Goal: Communication & Community: Connect with others

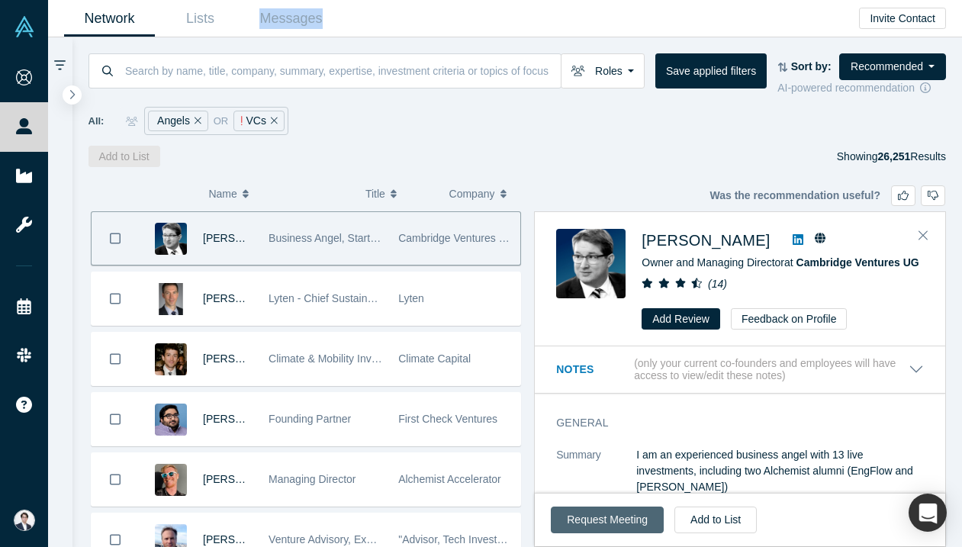
click at [632, 515] on button "Request Meeting" at bounding box center [607, 520] width 113 height 27
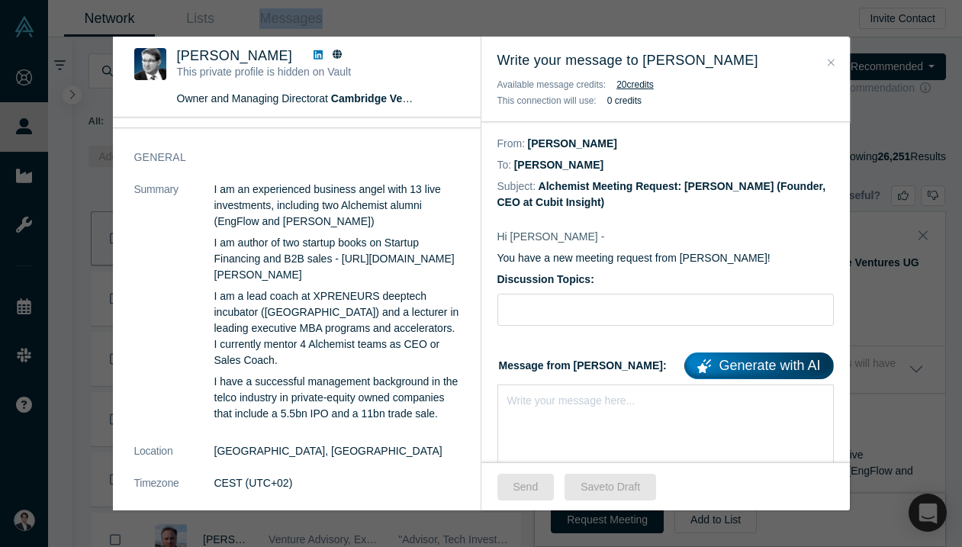
scroll to position [75, 0]
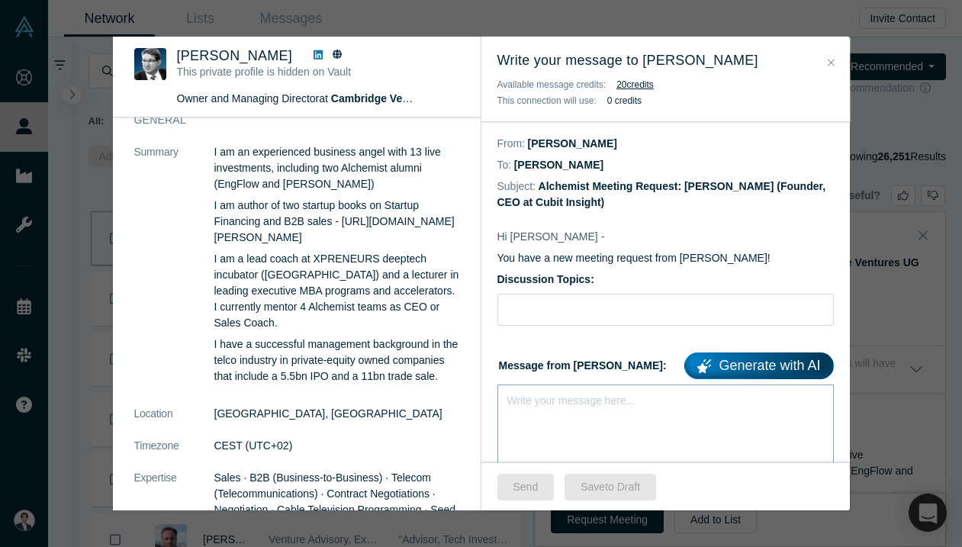
click at [625, 436] on div "Write your message here..." at bounding box center [665, 438] width 336 height 107
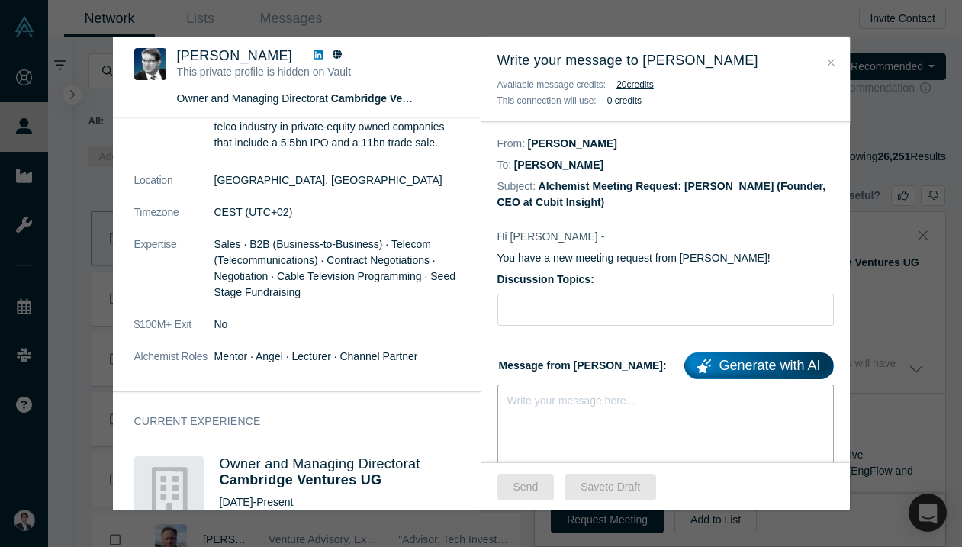
scroll to position [316, 0]
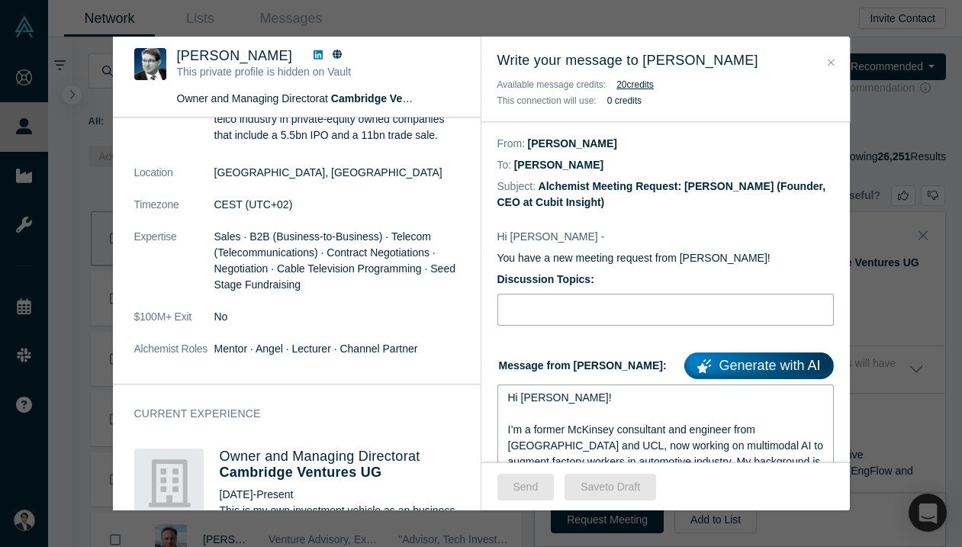
click at [581, 310] on input "Discussion Topics:" at bounding box center [665, 310] width 336 height 32
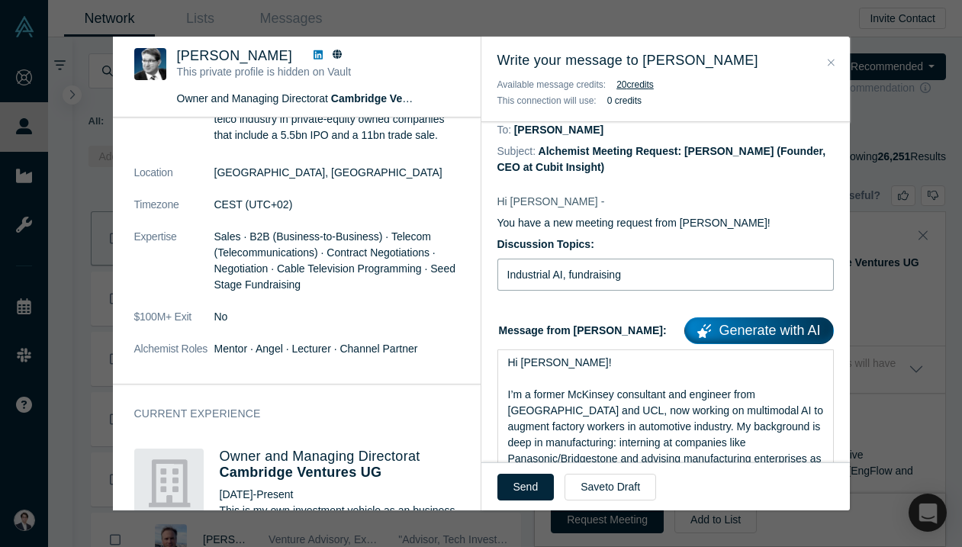
scroll to position [37, 0]
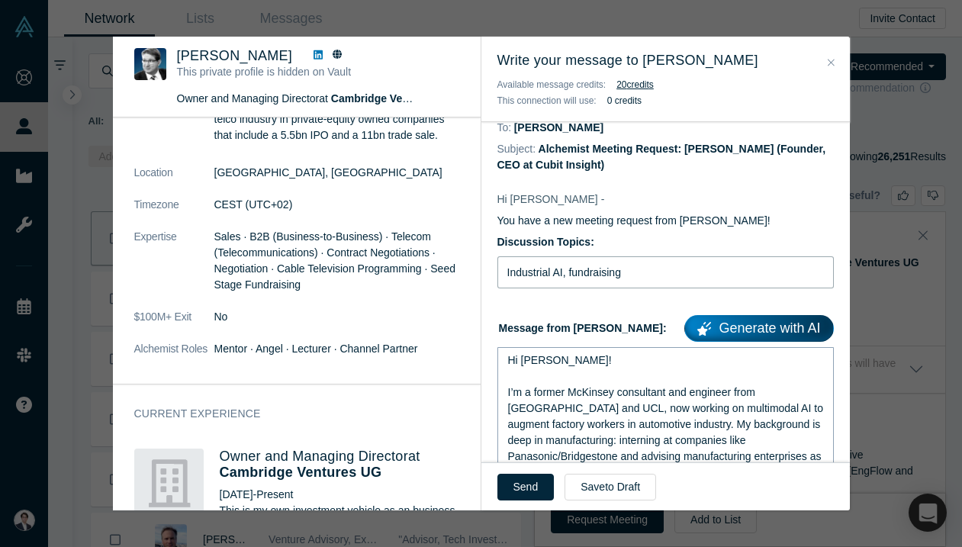
type input "Industrial AI, fundraising"
click at [573, 369] on div "rdw-editor" at bounding box center [666, 377] width 316 height 16
click at [561, 357] on div "Hi Dave!" at bounding box center [666, 360] width 316 height 16
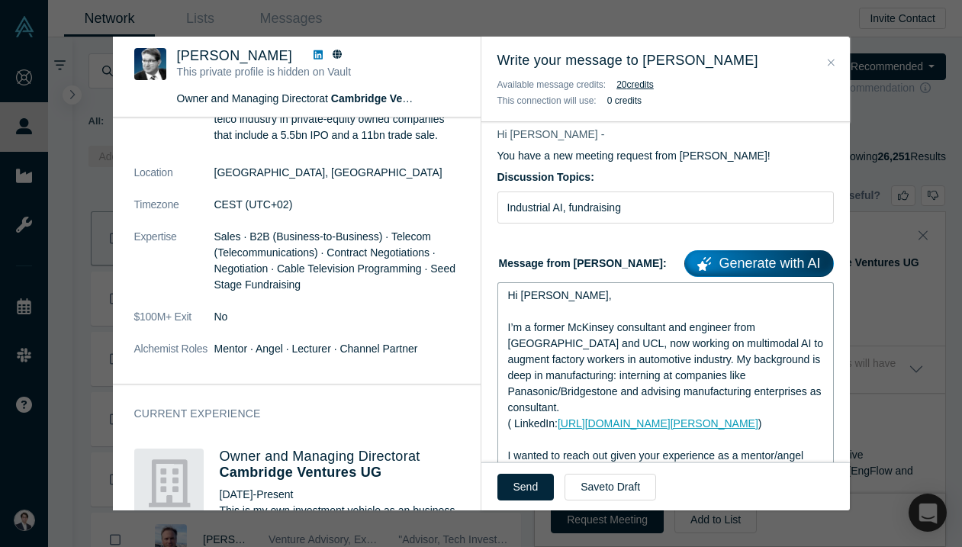
scroll to position [104, 0]
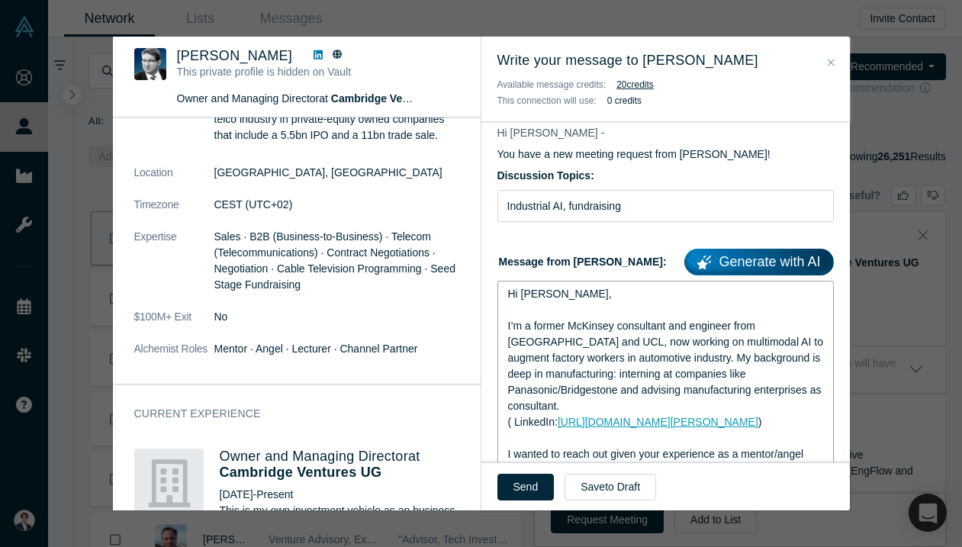
click at [609, 355] on span "I’m a former McKinsey consultant and engineer from Caltech and UCL, now working…" at bounding box center [667, 366] width 318 height 92
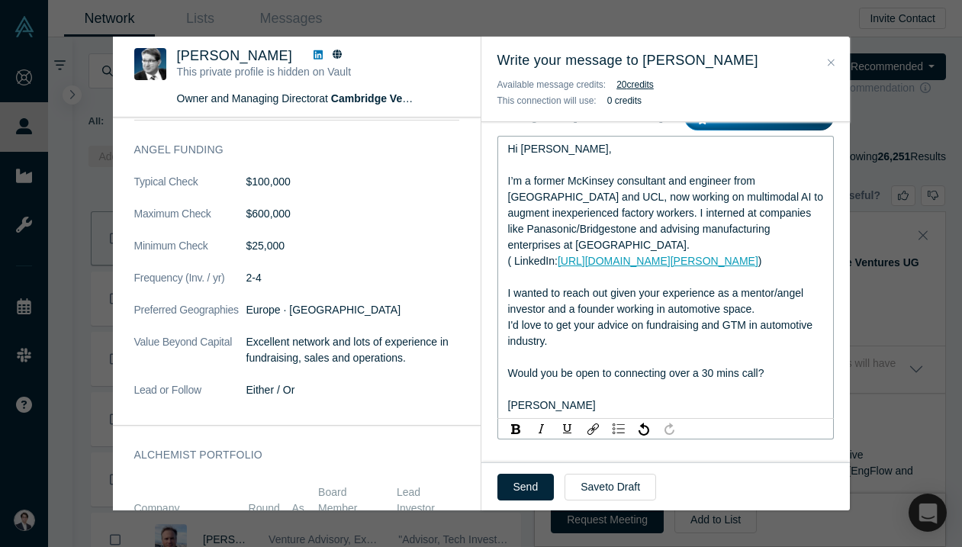
scroll to position [1530, 0]
drag, startPoint x: 518, startPoint y: 144, endPoint x: 472, endPoint y: 143, distance: 46.5
click at [472, 143] on div "Was the recommendation useful? Martin Giese This private profile is hidden on V…" at bounding box center [481, 274] width 737 height 474
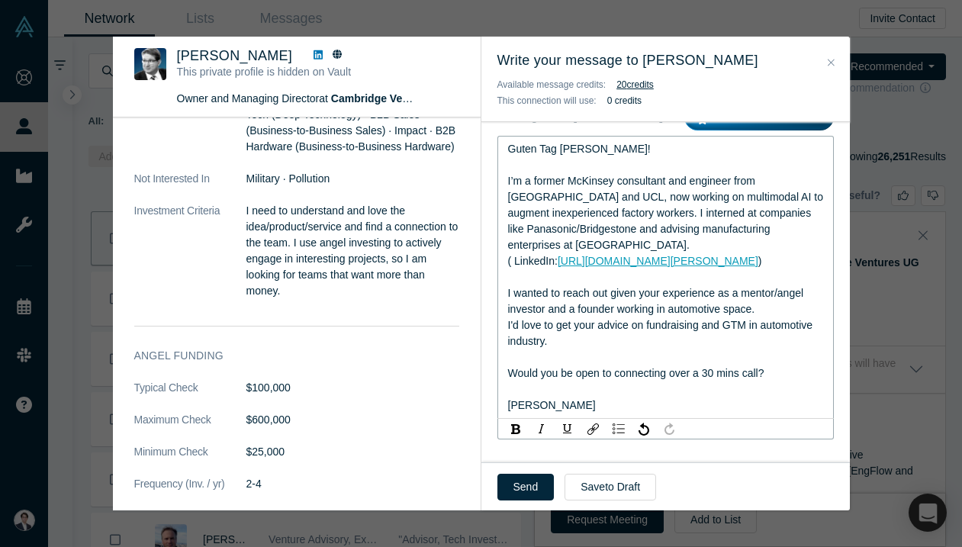
scroll to position [1327, 0]
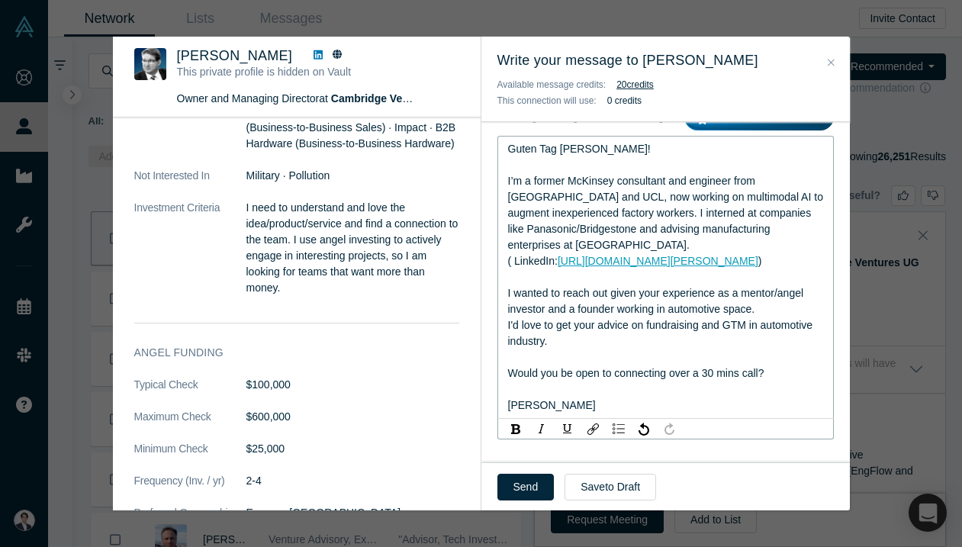
click at [756, 306] on span "I wanted to reach out given your experience as a mentor/angel investor and a fo…" at bounding box center [657, 301] width 298 height 28
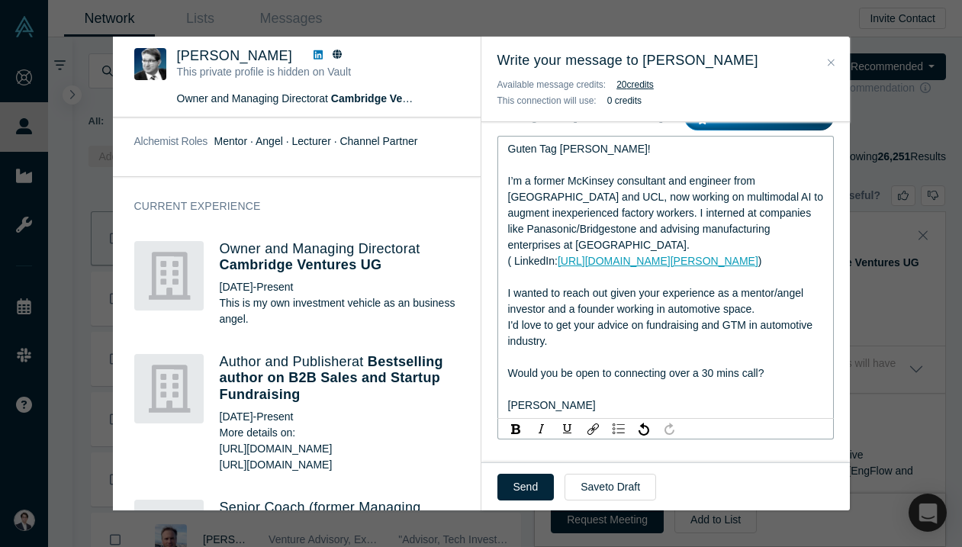
scroll to position [522, 0]
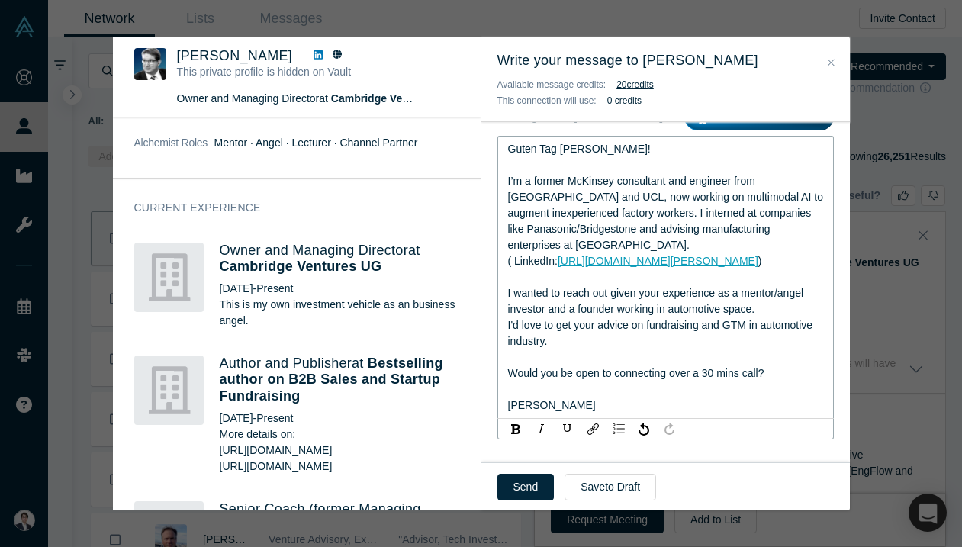
click at [549, 314] on span "I wanted to reach out given your experience as a mentor/angel investor and a fo…" at bounding box center [657, 301] width 298 height 28
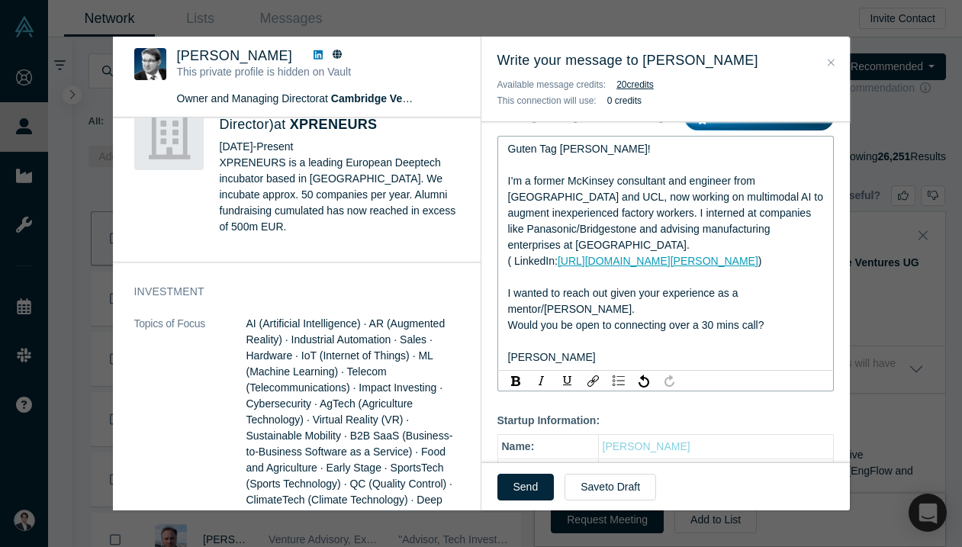
scroll to position [928, 0]
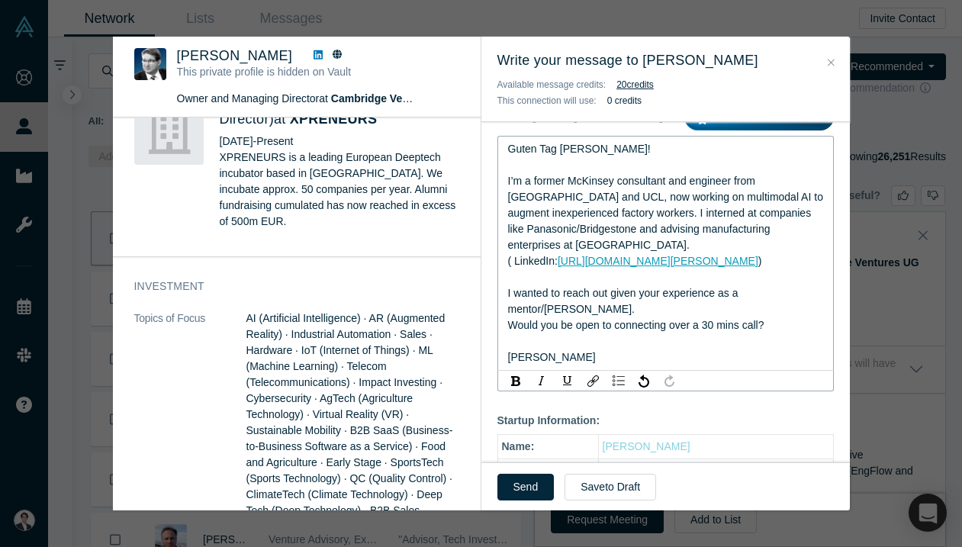
click at [543, 275] on div "rdw-editor" at bounding box center [666, 277] width 316 height 16
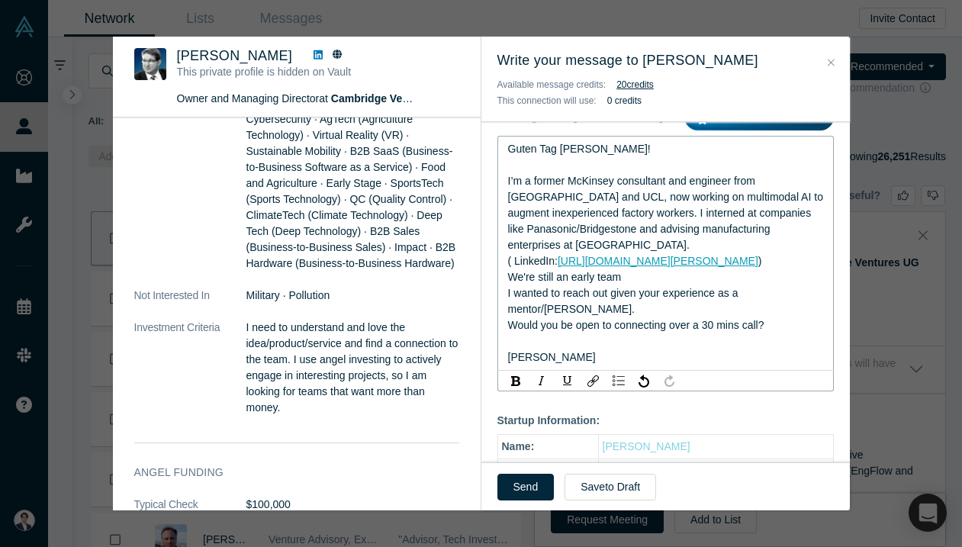
scroll to position [1276, 0]
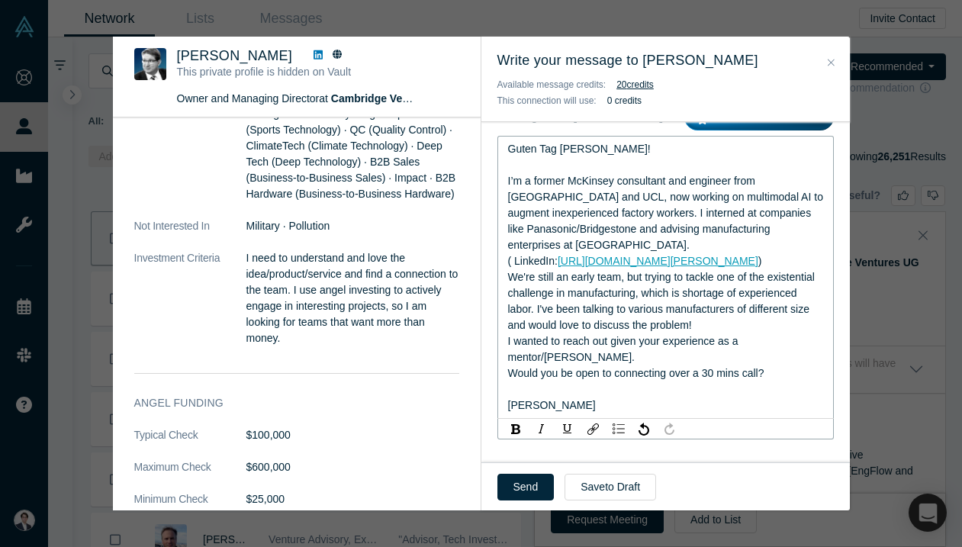
click at [820, 365] on div "I wanted to reach out given your experience as a mentor/angel." at bounding box center [666, 349] width 316 height 32
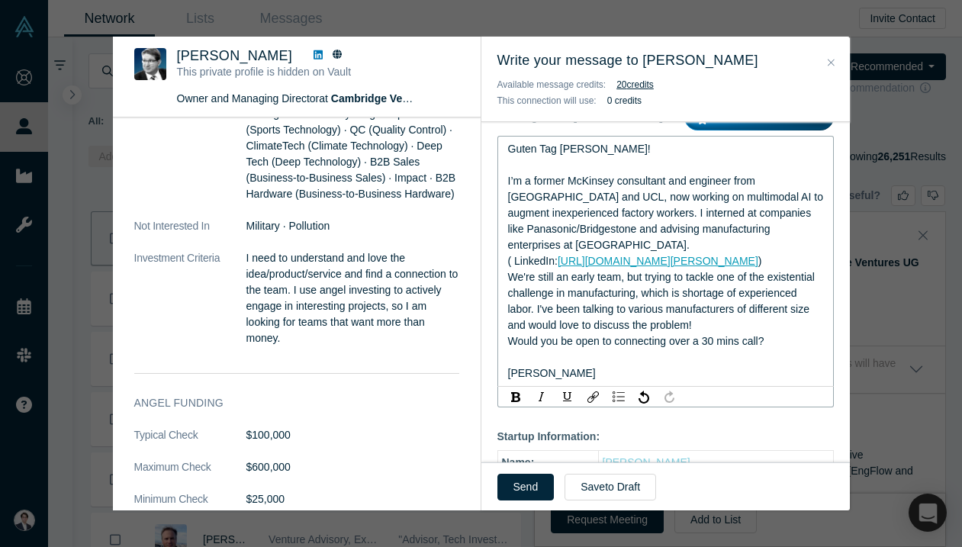
click at [637, 273] on div "We're still an early team, but trying to tackle one of the existential challeng…" at bounding box center [666, 301] width 316 height 64
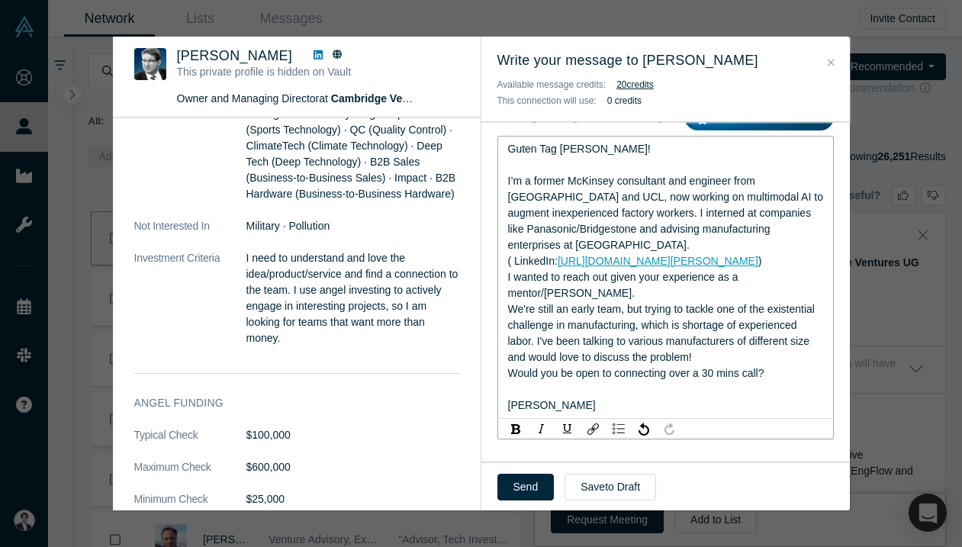
click at [653, 356] on span "I wanted to reach out given your experience as a mentor/angel. We're still an e…" at bounding box center [663, 317] width 310 height 92
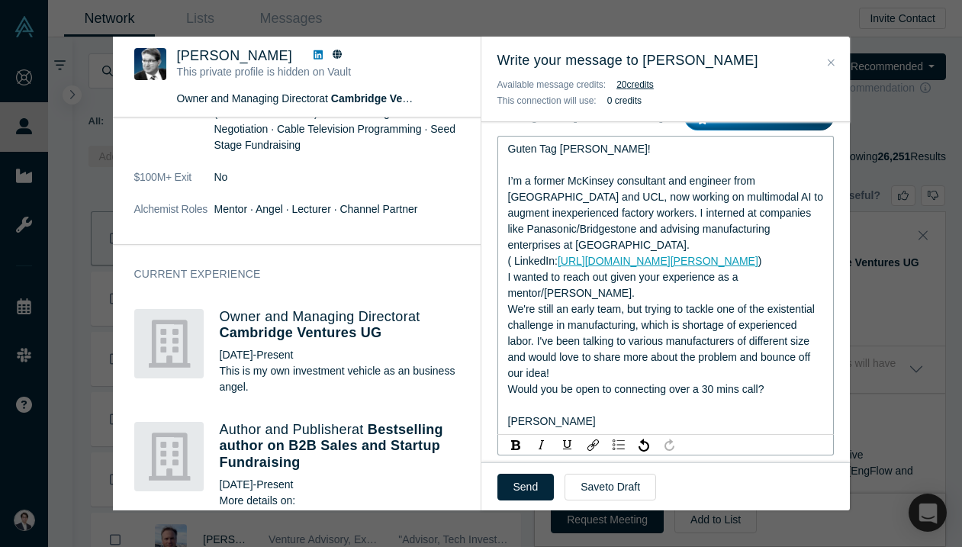
scroll to position [0, 0]
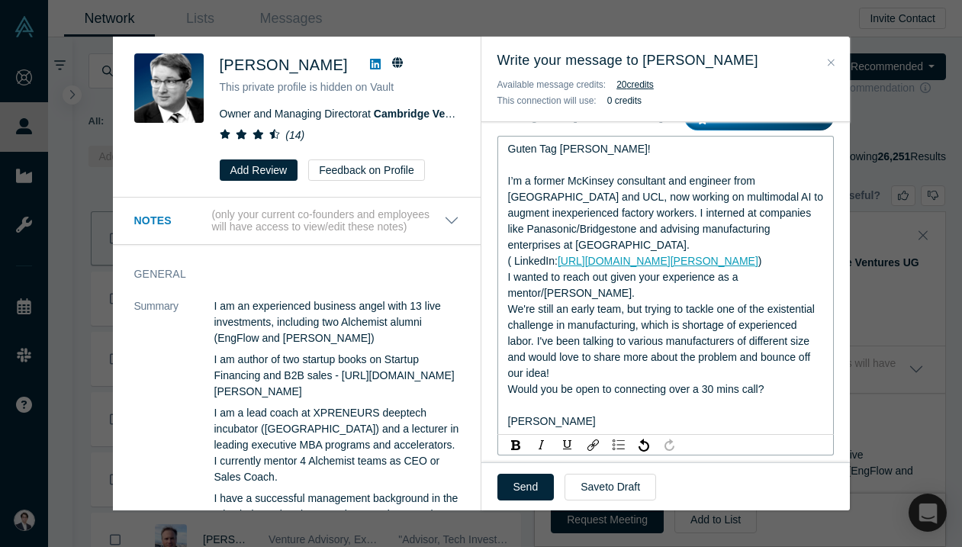
click at [604, 155] on div "Guten Tag Martin!" at bounding box center [666, 149] width 316 height 16
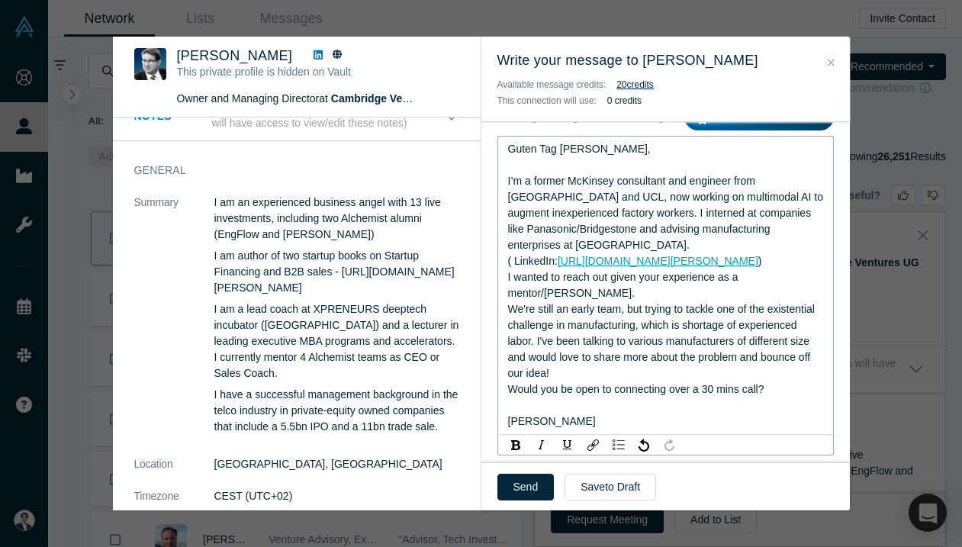
scroll to position [31, 0]
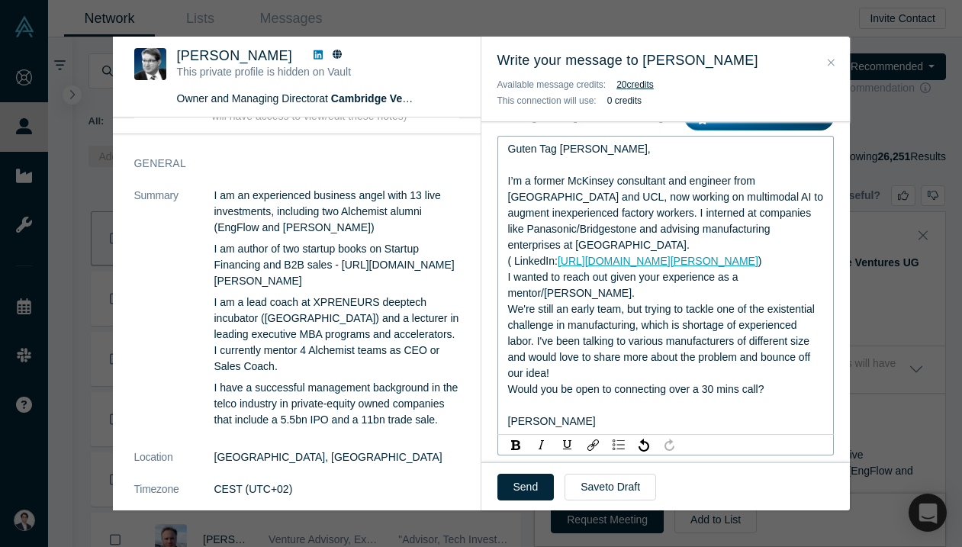
click at [558, 148] on span "Guten Tag Martin," at bounding box center [579, 149] width 143 height 12
click at [645, 200] on span "I’m a former McKinsey consultant and engineer from Caltech and UCL, now working…" at bounding box center [667, 213] width 318 height 76
click at [691, 199] on span "I’m a former McKinsey consultant and engineer from Caltech and UCL, now working…" at bounding box center [667, 213] width 318 height 76
click at [661, 229] on span "I’m a former McKinsey consultant and engineer from Caltech and UCL, now working…" at bounding box center [667, 213] width 318 height 76
click at [586, 216] on span "I’m a former McKinsey consultant and engineer from Caltech and UCL, now working…" at bounding box center [667, 213] width 318 height 76
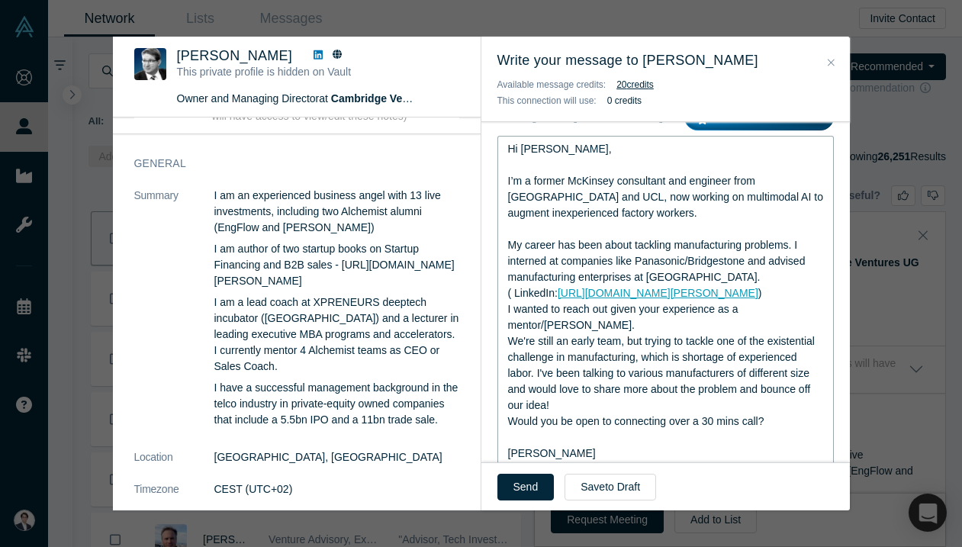
click at [747, 327] on span "I wanted to reach out given your experience as a mentor/angel. We're still an e…" at bounding box center [663, 357] width 310 height 108
drag, startPoint x: 345, startPoint y: 301, endPoint x: 214, endPoint y: 280, distance: 132.2
click at [214, 280] on p "I am author of two startup books on Startup Financing and B2B sales - https://w…" at bounding box center [336, 265] width 245 height 48
copy p "https://www.amazon.com/-/de/Martin-Giese/e/B083WB3FPW/"
click at [636, 346] on div "I wanted to reach out seeing your profile as a mentor in B2B sales and angel. W…" at bounding box center [666, 357] width 316 height 112
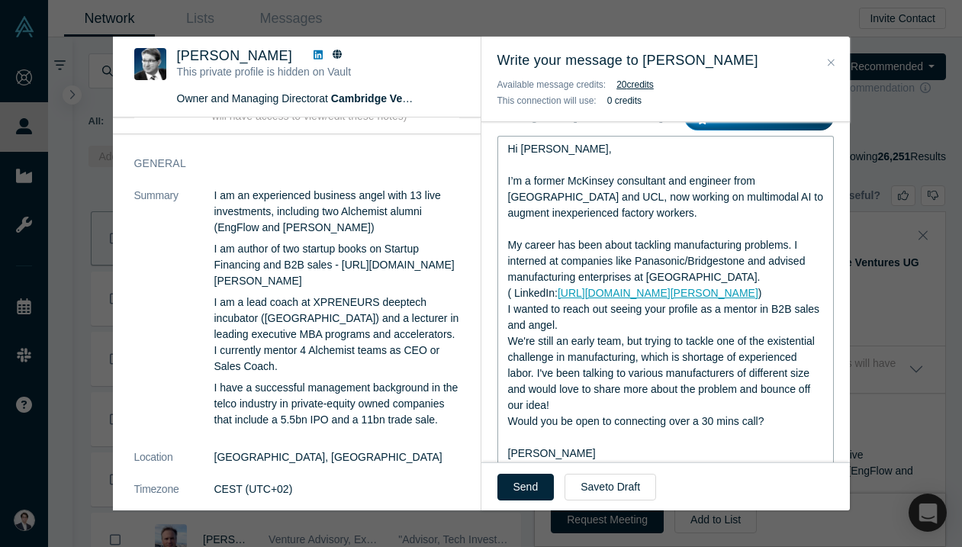
scroll to position [249, 0]
click at [796, 244] on span "I’m a former McKinsey consultant and engineer from Caltech and UCL, now working…" at bounding box center [667, 228] width 318 height 108
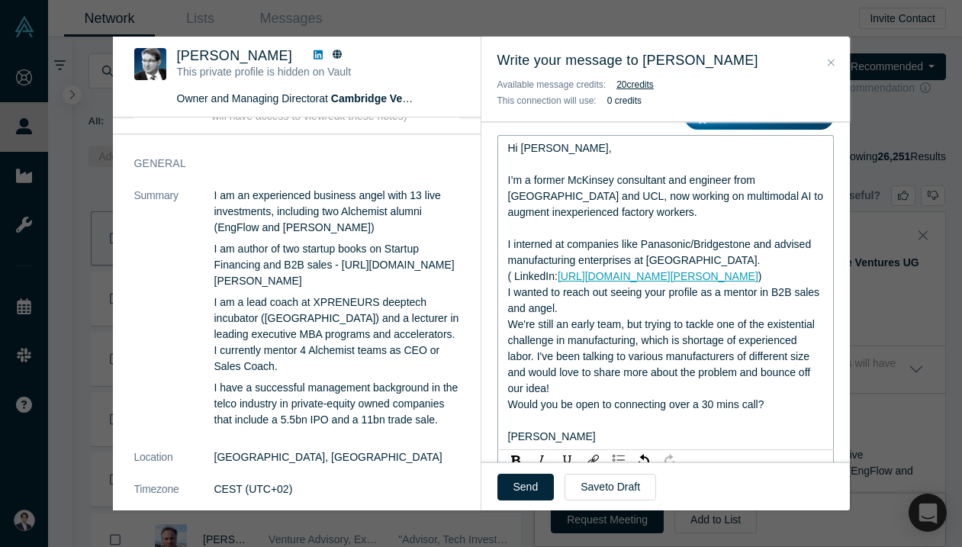
click at [508, 247] on span "I’m a former McKinsey consultant and engineer from Caltech and UCL, now working…" at bounding box center [667, 220] width 318 height 92
click at [647, 264] on span "I’m a former McKinsey consultant and engineer from Caltech and UCL, now working…" at bounding box center [667, 220] width 318 height 92
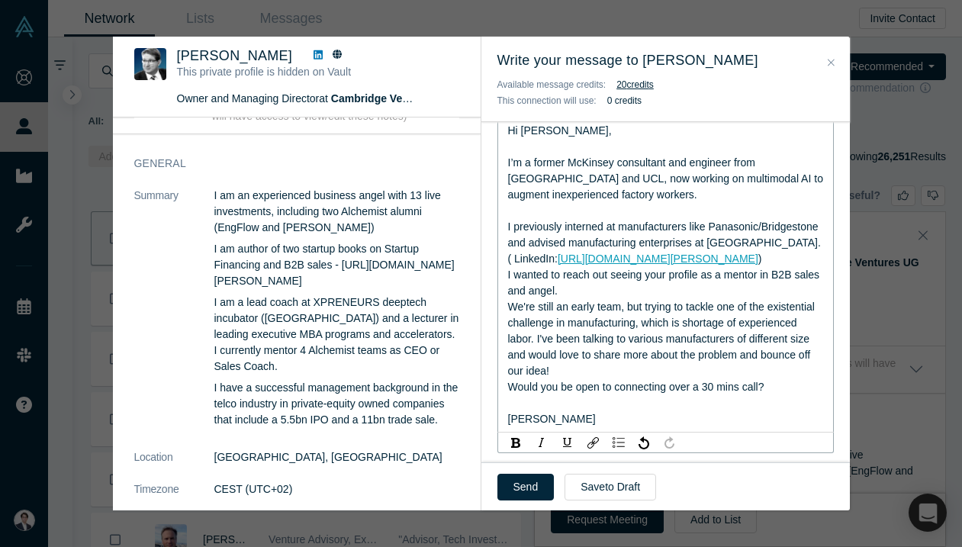
scroll to position [269, 0]
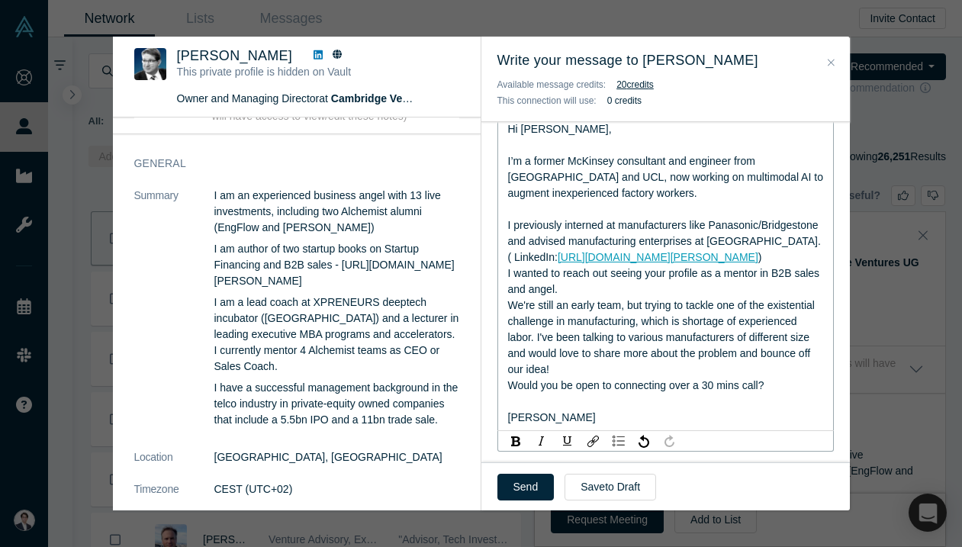
click at [638, 309] on div "I wanted to reach out seeing your profile as a mentor in B2B sales and angel. W…" at bounding box center [666, 322] width 316 height 112
click at [762, 291] on span "I wanted to reach out seeing your profile as a mentor in B2B sales and angel. W…" at bounding box center [665, 321] width 314 height 108
click at [597, 328] on div "I wanted to reach out seeing your profile as a mentor in B2B sales and angel in…" at bounding box center [666, 322] width 316 height 112
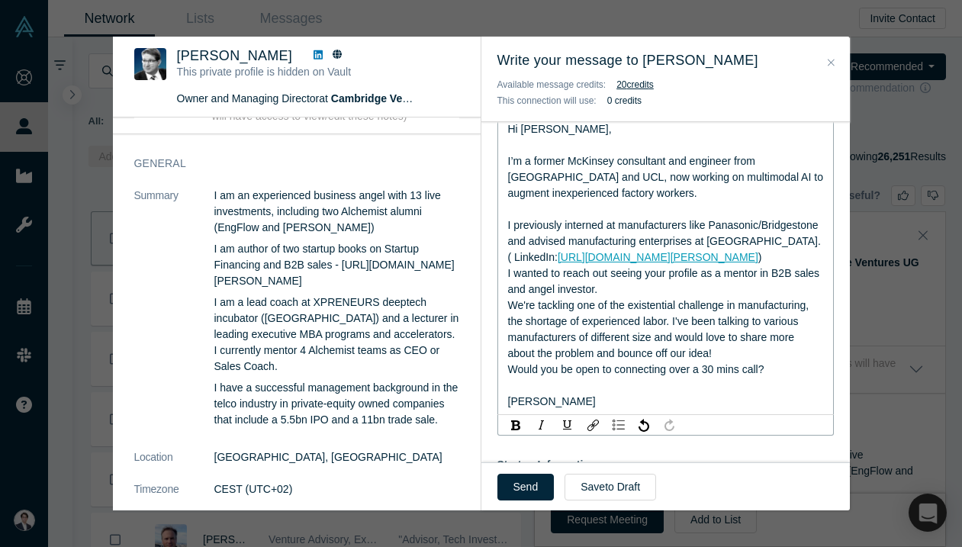
scroll to position [85, 0]
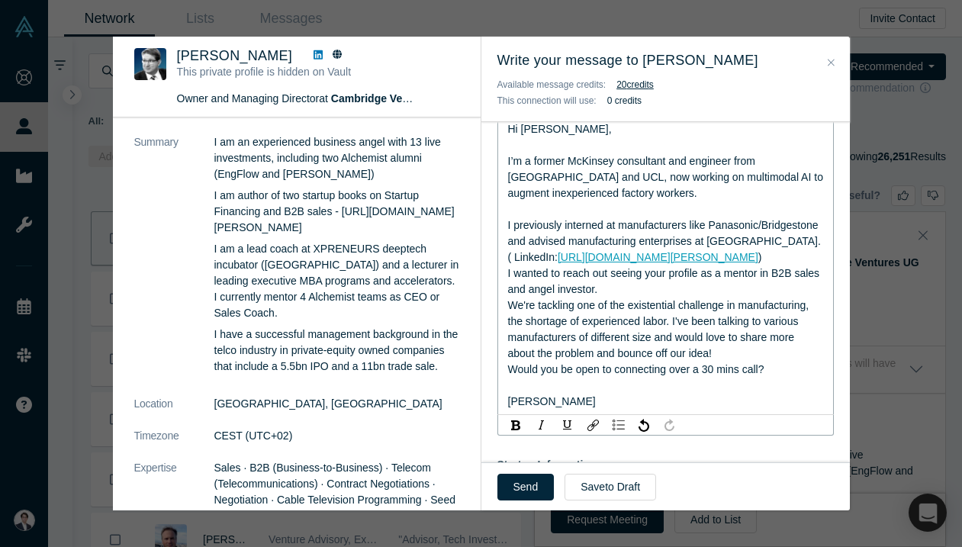
click at [626, 359] on span "I wanted to reach out seeing your profile as a mentor in B2B sales and angel in…" at bounding box center [665, 313] width 314 height 92
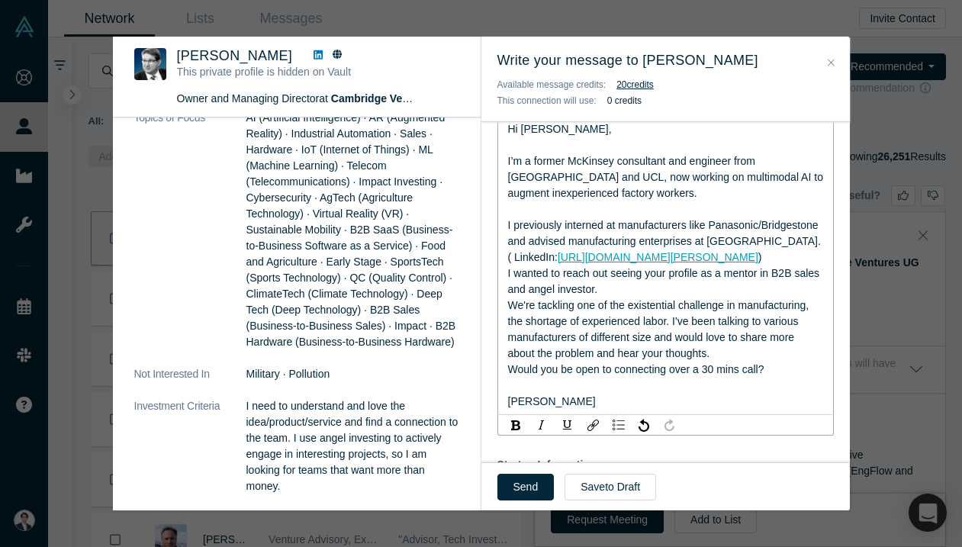
scroll to position [1128, 0]
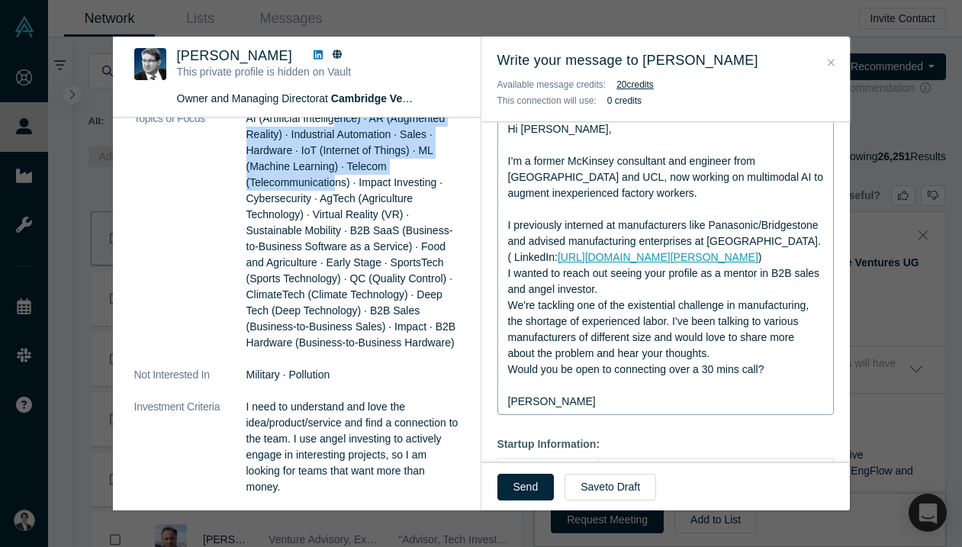
drag, startPoint x: 334, startPoint y: 155, endPoint x: 334, endPoint y: 221, distance: 66.4
click at [334, 221] on span "AI (Artificial Intelligence) · AR (Augmented Reality) · Industrial Automation ·…" at bounding box center [351, 230] width 210 height 237
click at [623, 211] on div "I’m a former McKinsey consultant and engineer from Caltech and UCL, now working…" at bounding box center [666, 201] width 316 height 96
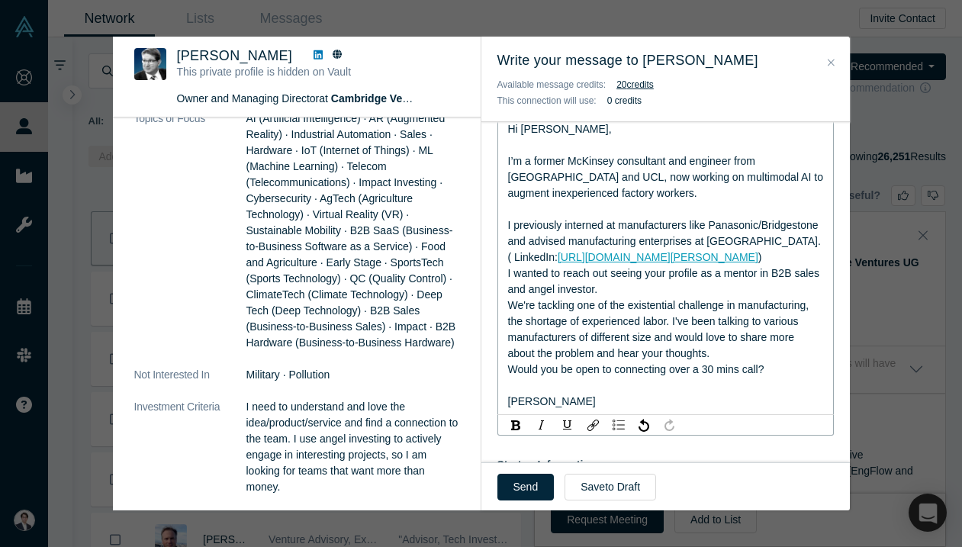
click at [566, 203] on div "I’m a former McKinsey consultant and engineer from Caltech and UCL, now working…" at bounding box center [666, 201] width 316 height 96
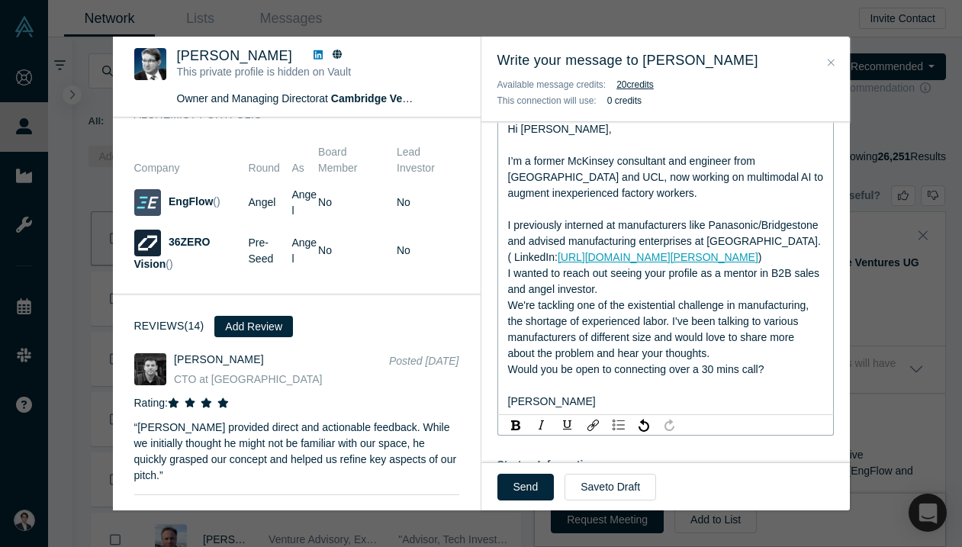
scroll to position [1869, 0]
click at [629, 186] on div "I’m a former McKinsey consultant and engineer from Caltech and UCL, now working…" at bounding box center [666, 201] width 316 height 96
click at [626, 304] on div "I wanted to reach out seeing your profile as a mentor in B2B sales and angel in…" at bounding box center [666, 314] width 316 height 96
click at [672, 332] on span "I wanted to reach out seeing your profile as a mentor in B2B sales and angel in…" at bounding box center [665, 313] width 314 height 92
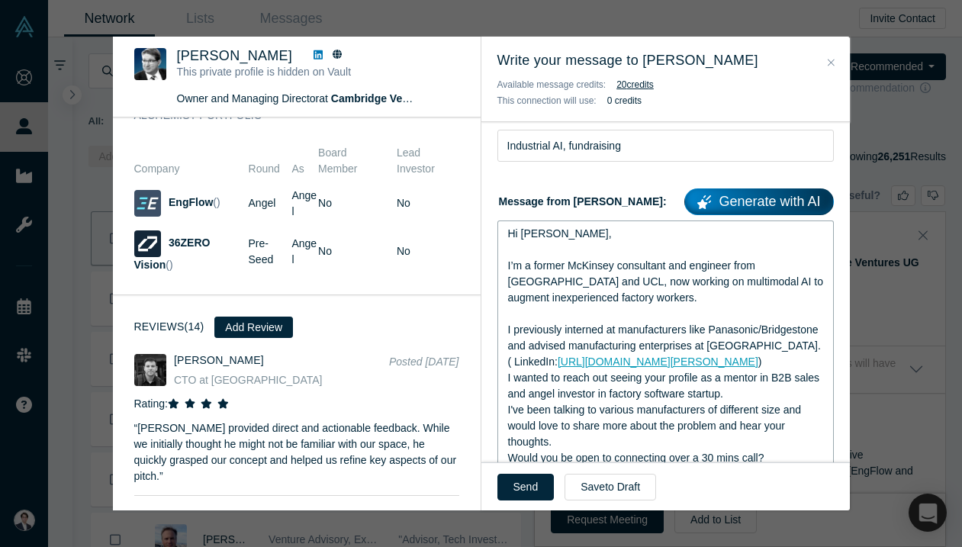
scroll to position [166, 0]
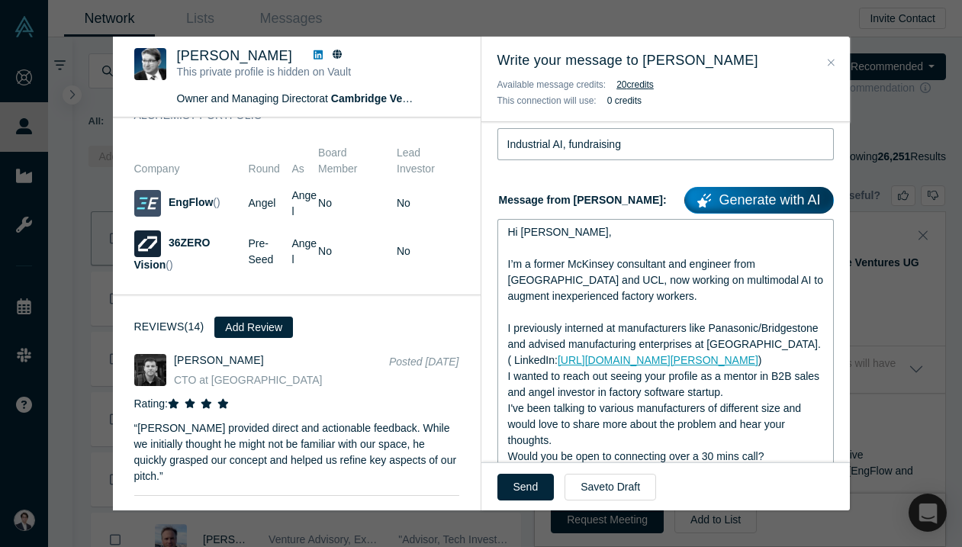
click at [650, 147] on input "Industrial AI, fundraising" at bounding box center [665, 144] width 336 height 32
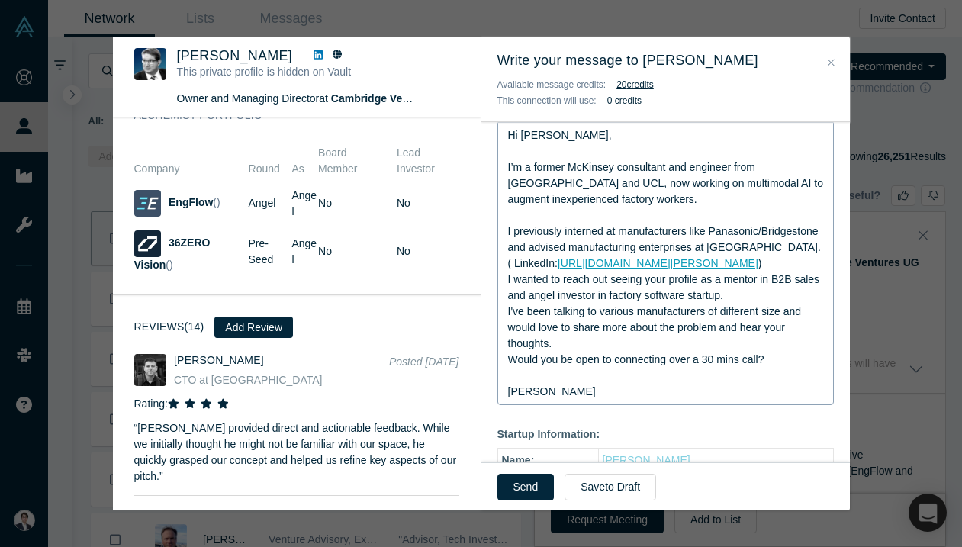
scroll to position [263, 0]
type input "Industrial AI, enterprise sales, fundraising"
click at [535, 219] on div "I’m a former McKinsey consultant and engineer from Caltech and UCL, now working…" at bounding box center [666, 207] width 316 height 96
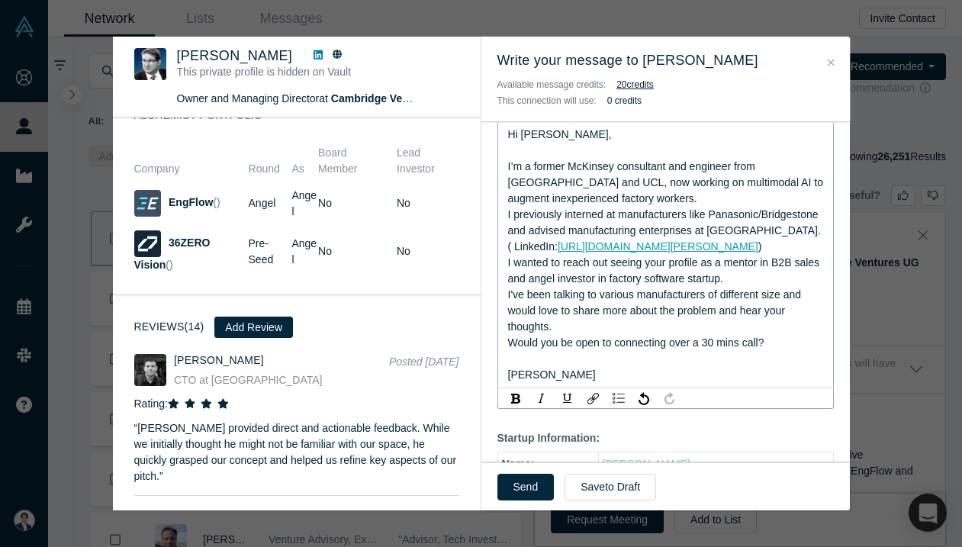
scroll to position [268, 0]
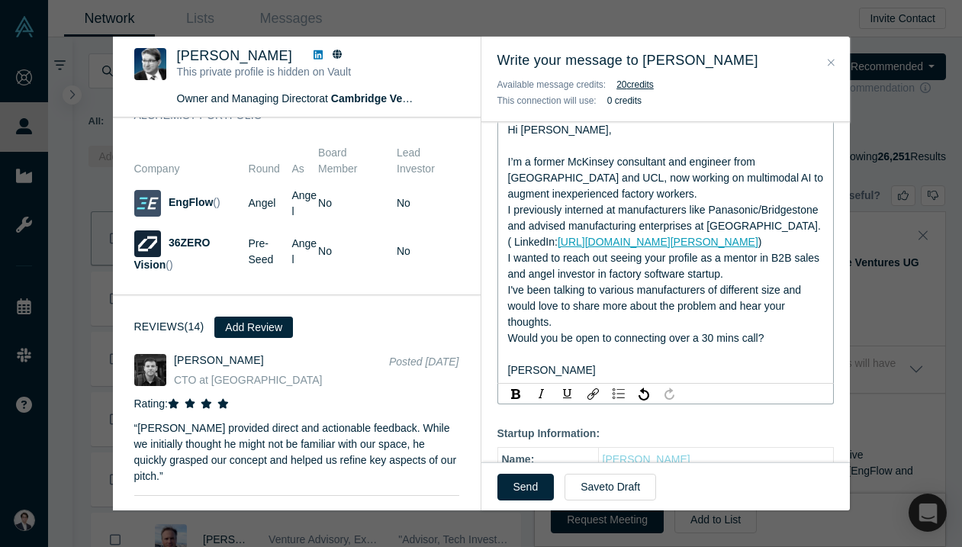
click at [510, 212] on span "I’m a former McKinsey consultant and engineer from Caltech and UCL, now working…" at bounding box center [667, 194] width 318 height 76
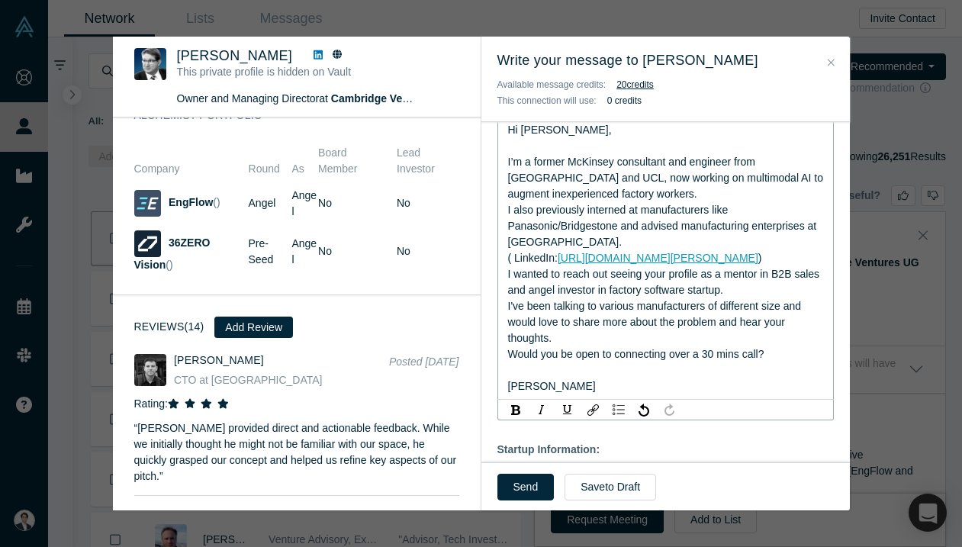
click at [627, 230] on span "I’m a former McKinsey consultant and engineer from Caltech and UCL, now working…" at bounding box center [667, 202] width 318 height 92
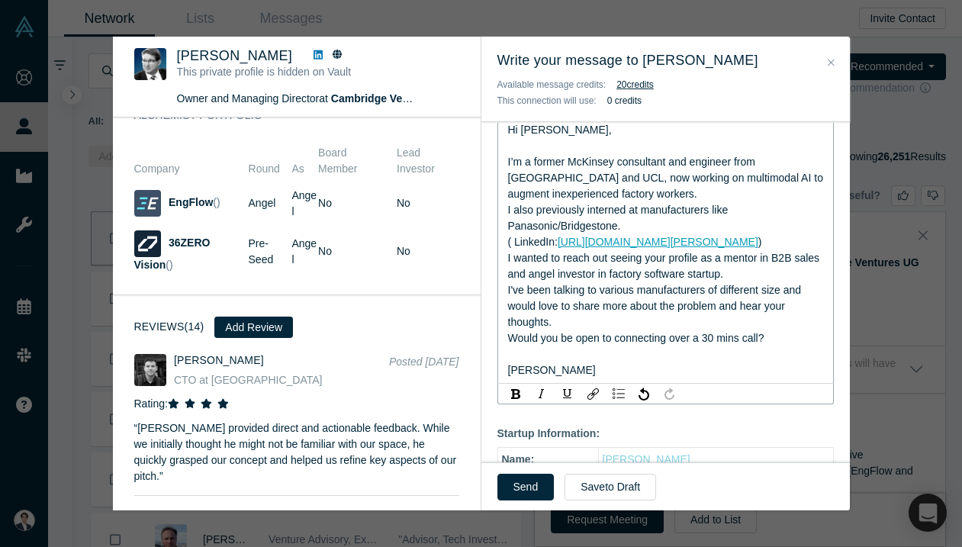
click at [639, 167] on span "I’m a former McKinsey consultant and engineer from Caltech and UCL, now working…" at bounding box center [667, 194] width 318 height 76
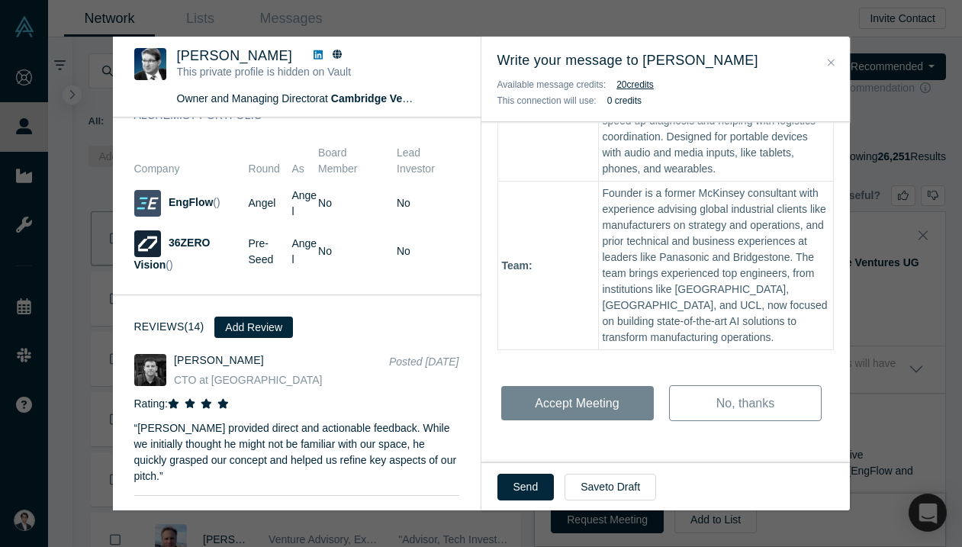
scroll to position [0, 0]
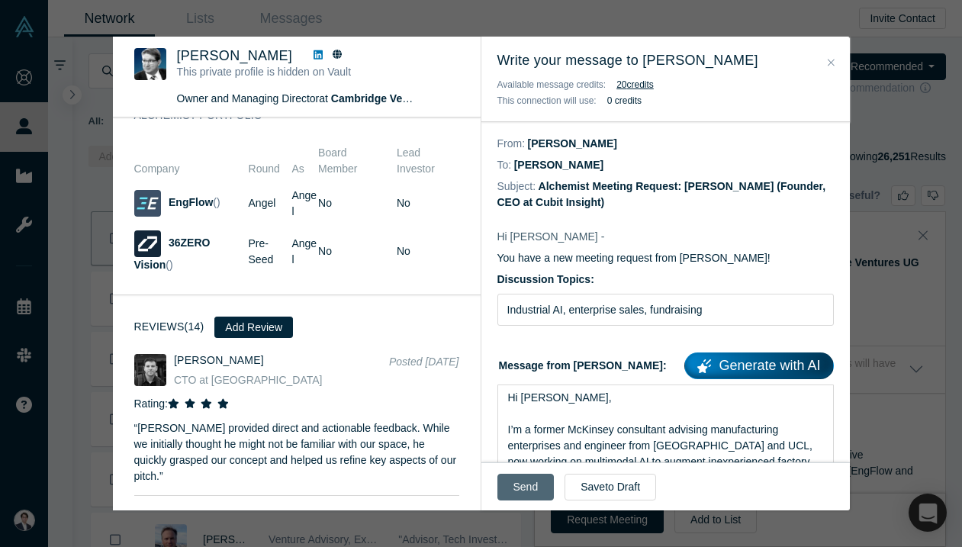
click at [528, 477] on button "Send" at bounding box center [525, 487] width 57 height 27
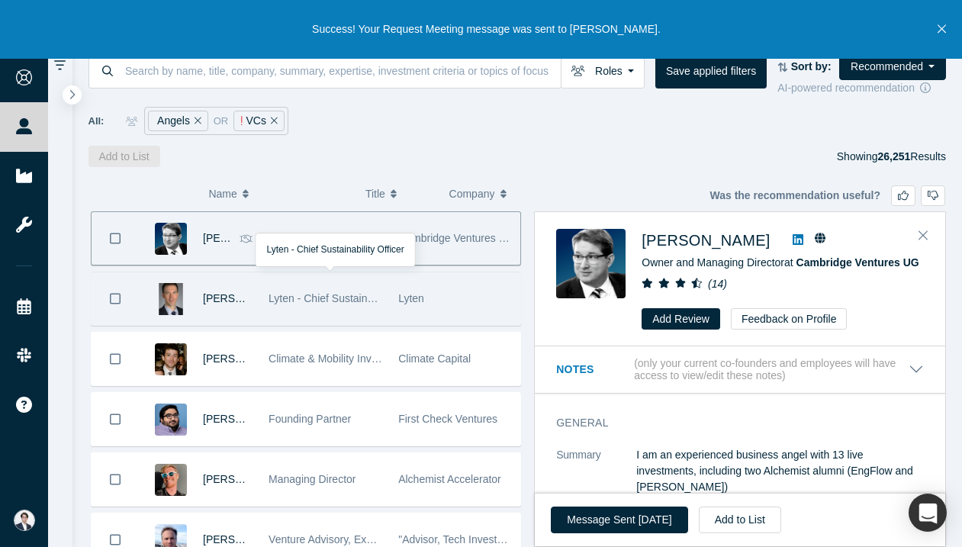
click at [378, 280] on div "Lyten - Chief Sustainability Officer" at bounding box center [326, 298] width 114 height 53
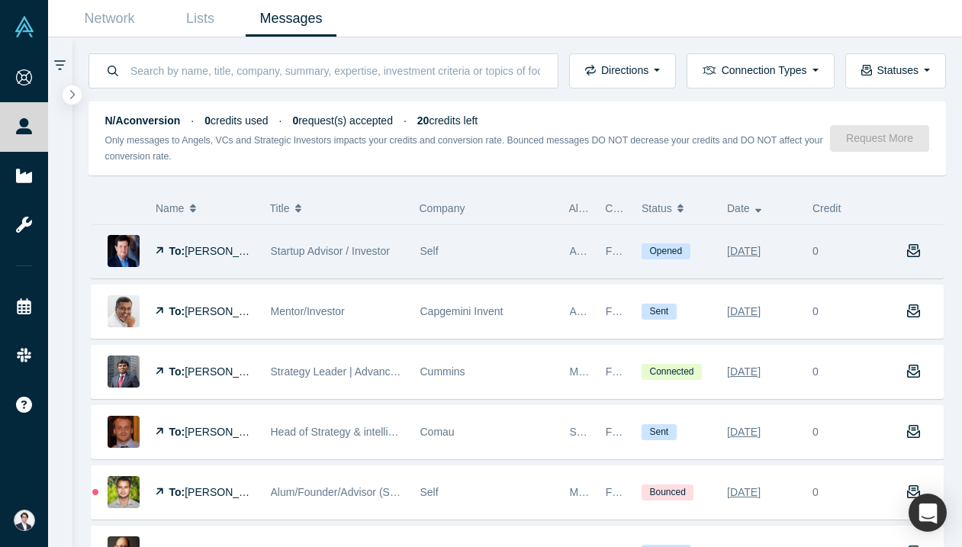
click at [429, 238] on div "Self" at bounding box center [487, 251] width 134 height 53
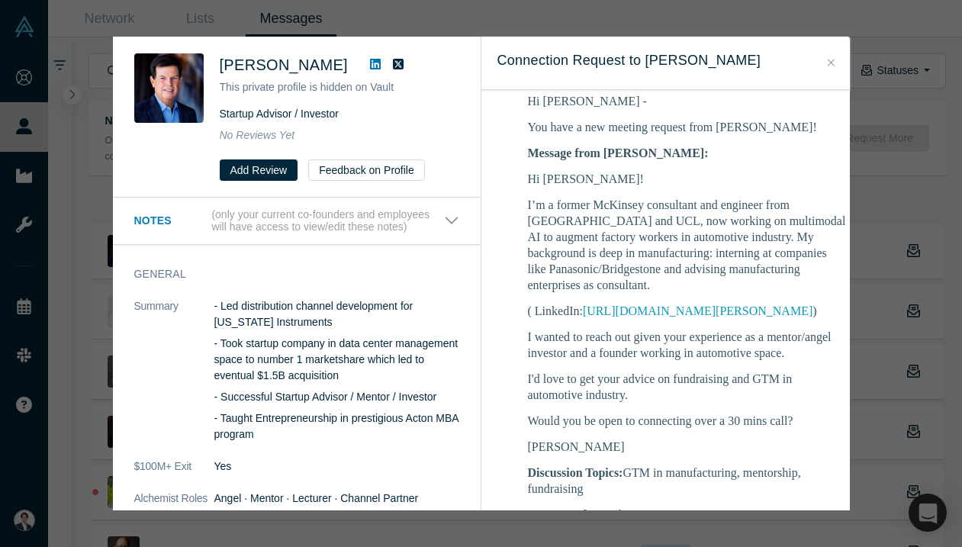
scroll to position [253, 0]
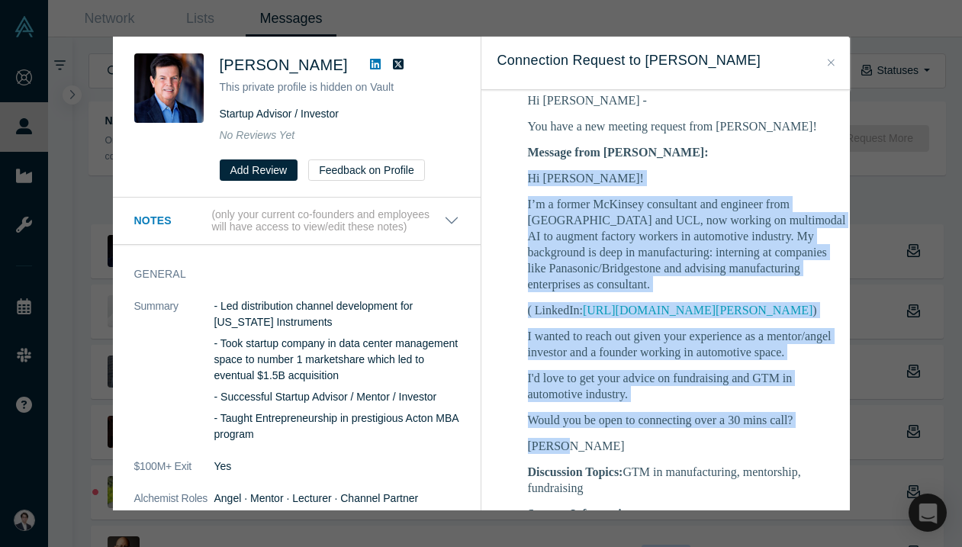
drag, startPoint x: 527, startPoint y: 176, endPoint x: 562, endPoint y: 449, distance: 275.4
click at [562, 449] on div "Hi Dave! I’m a former McKinsey consultant and engineer from Caltech and UCL, no…" at bounding box center [688, 312] width 320 height 284
copy div "Hi Dave! I’m a former McKinsey consultant and engineer from Caltech and UCL, no…"
click at [655, 230] on p "I’m a former McKinsey consultant and engineer from [GEOGRAPHIC_DATA] and UCL, n…" at bounding box center [688, 244] width 320 height 96
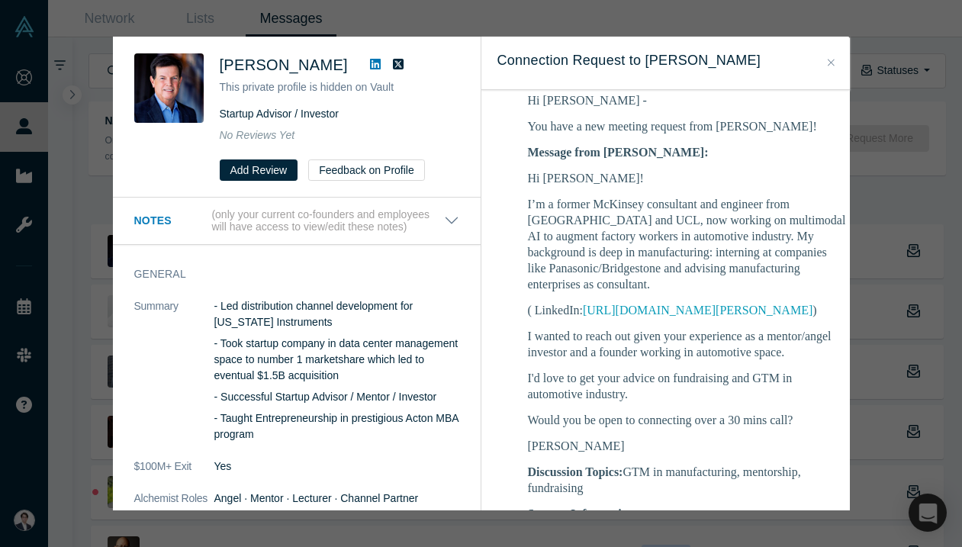
click at [6, 91] on div "Dave Perry This private profile is hidden on Vault Startup Advisor / Investor N…" at bounding box center [481, 273] width 962 height 547
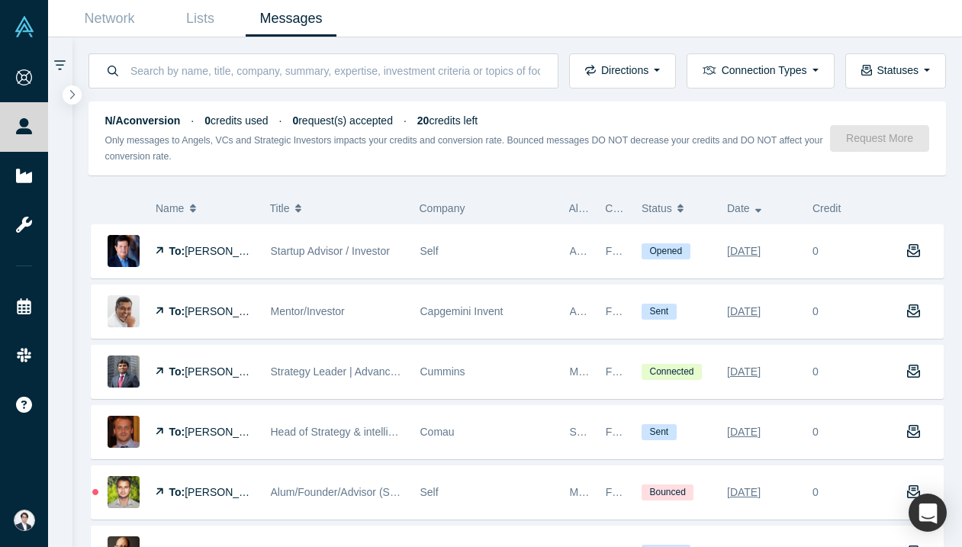
click at [275, 32] on link "Messages" at bounding box center [291, 19] width 91 height 36
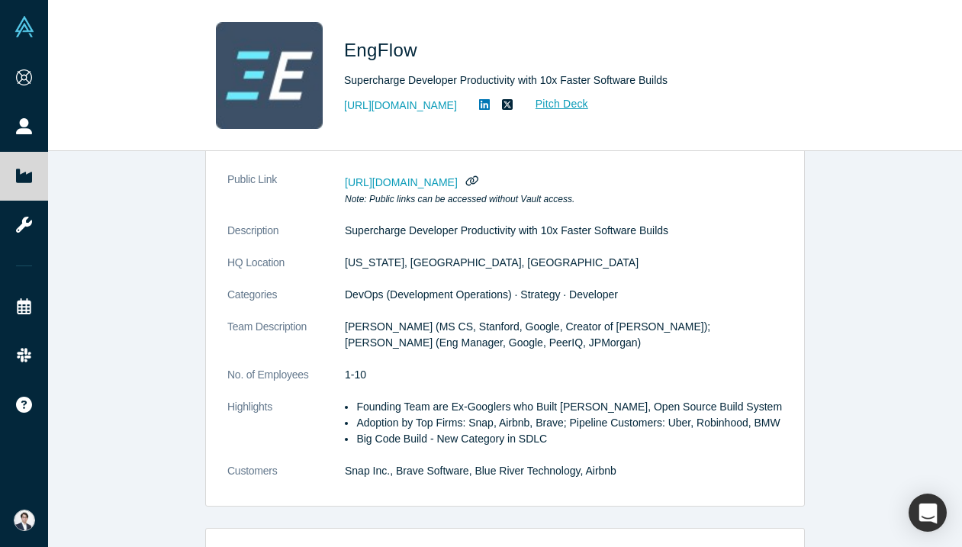
scroll to position [163, 0]
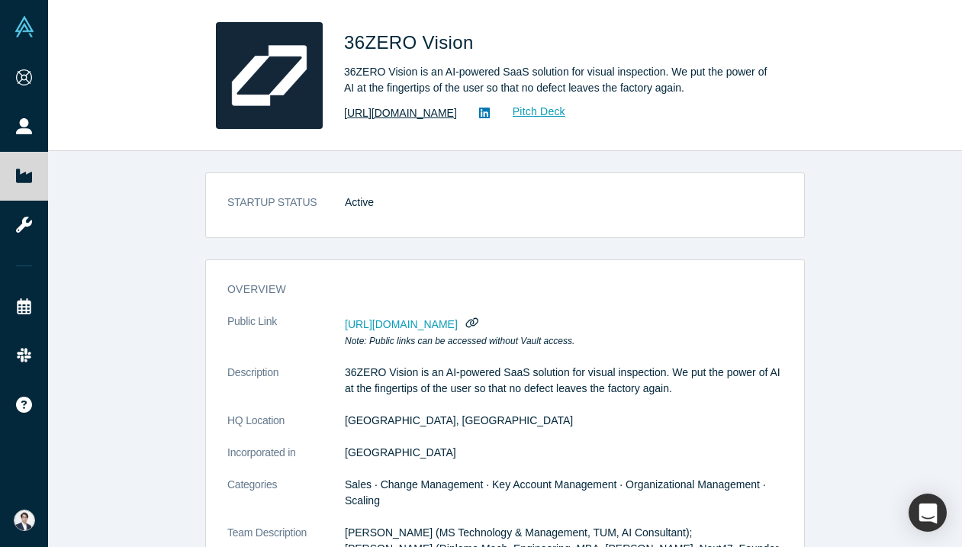
click at [425, 114] on link "[URL][DOMAIN_NAME]" at bounding box center [400, 113] width 113 height 16
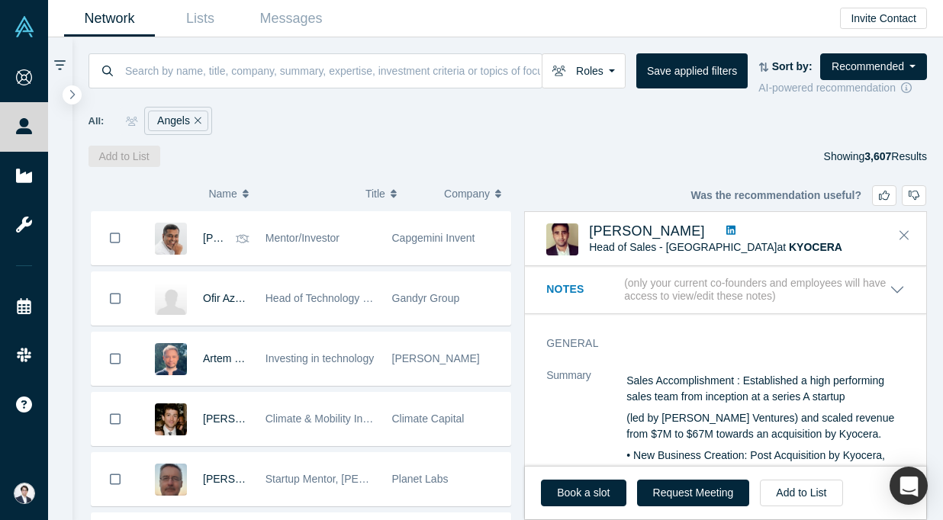
scroll to position [597, 0]
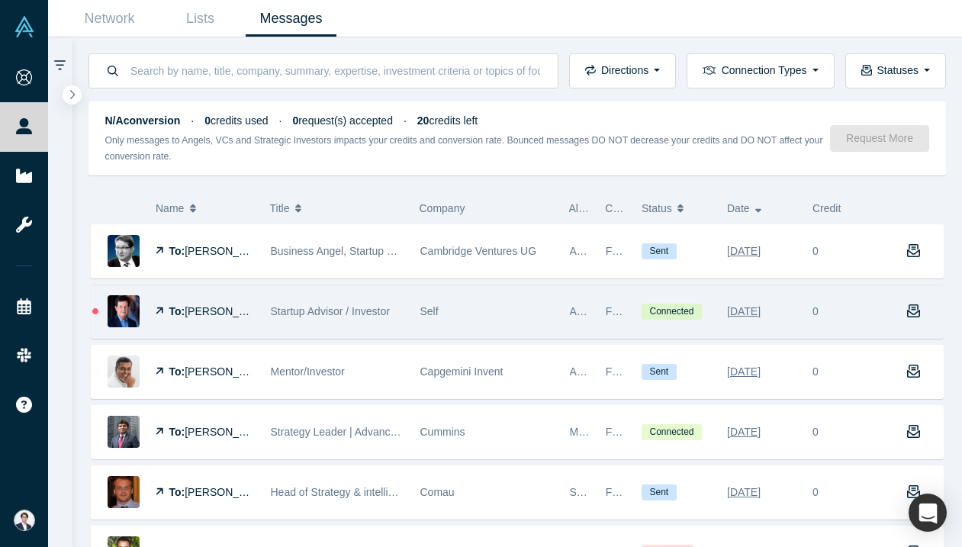
click at [361, 301] on div "Startup Advisor / Investor" at bounding box center [338, 311] width 134 height 53
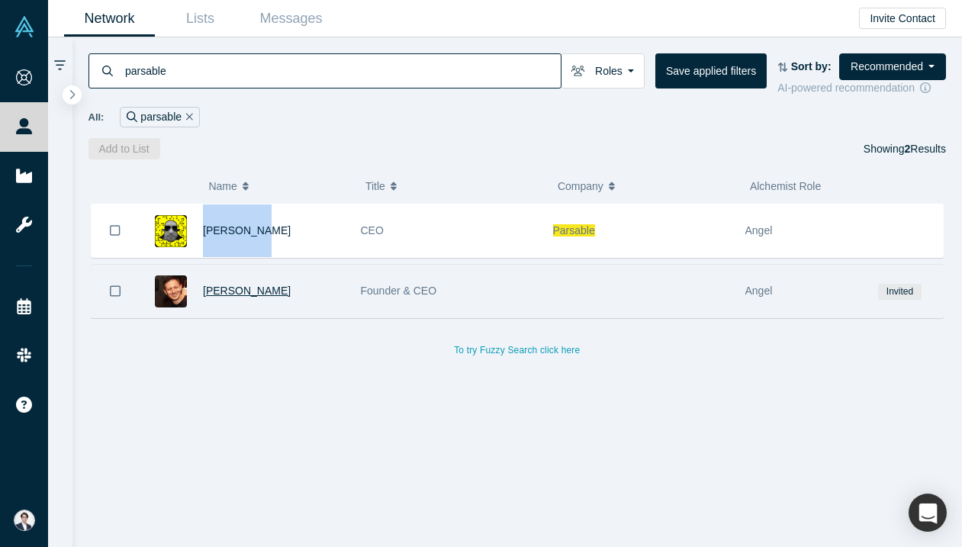
click at [229, 290] on span "[PERSON_NAME]" at bounding box center [247, 291] width 88 height 12
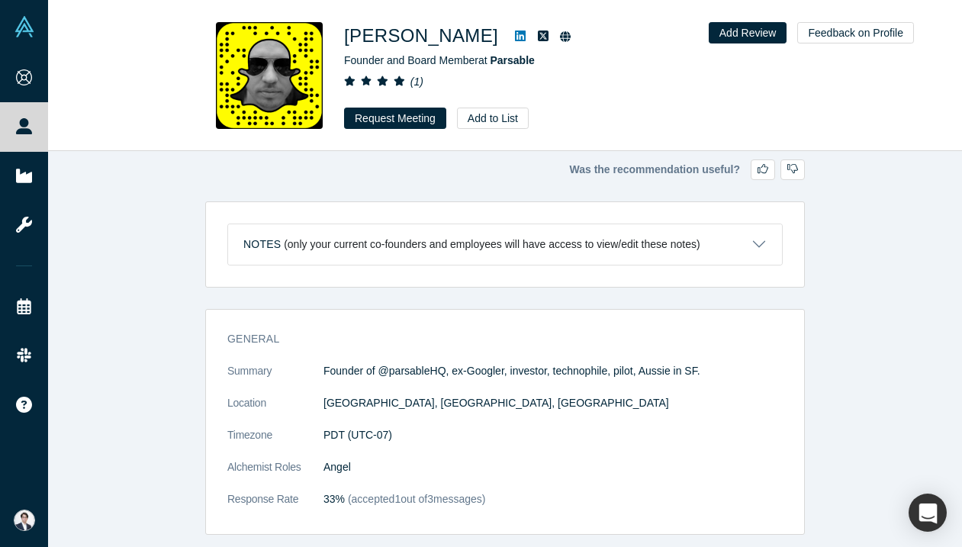
click at [515, 31] on icon at bounding box center [520, 36] width 11 height 11
